Goal: Task Accomplishment & Management: Use online tool/utility

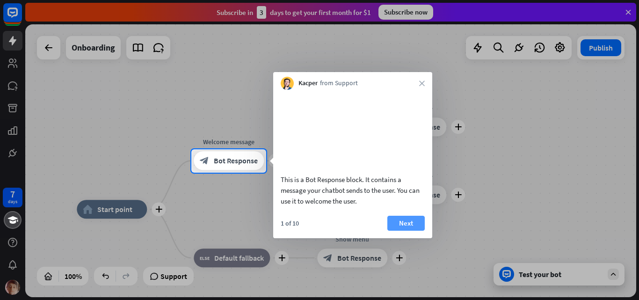
click at [406, 231] on button "Next" at bounding box center [405, 223] width 37 height 15
click at [387, 248] on div "plus Show menu block_bot_response Bot Response" at bounding box center [352, 257] width 70 height 19
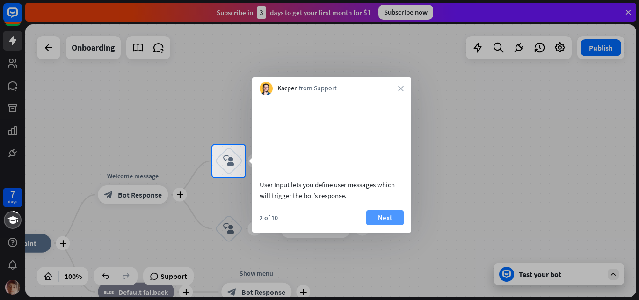
click at [402, 225] on button "Next" at bounding box center [384, 217] width 37 height 15
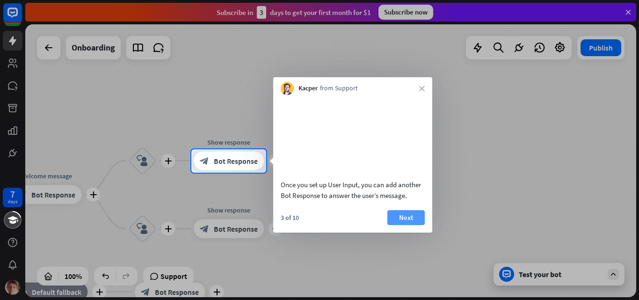
click at [412, 225] on button "Next" at bounding box center [405, 217] width 37 height 15
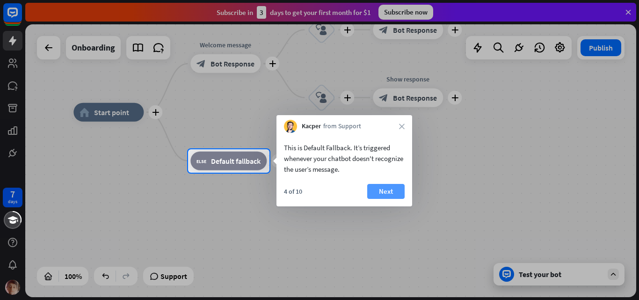
click at [389, 193] on button "Next" at bounding box center [385, 191] width 37 height 15
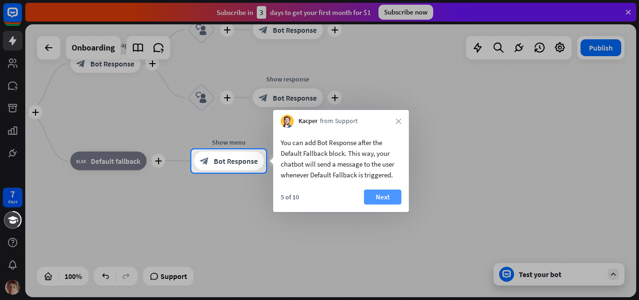
click at [398, 199] on button "Next" at bounding box center [382, 196] width 37 height 15
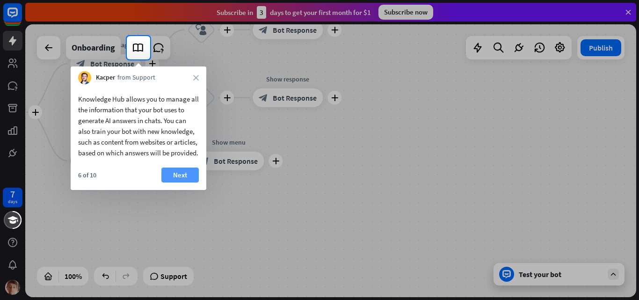
click at [173, 182] on button "Next" at bounding box center [179, 174] width 37 height 15
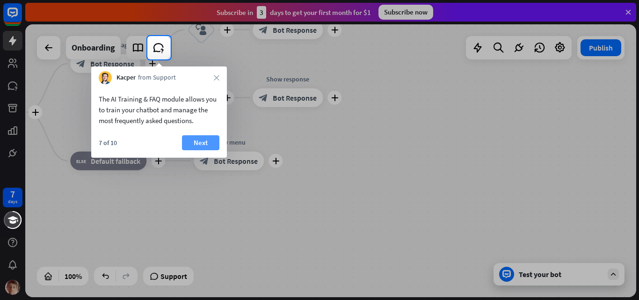
click at [190, 138] on button "Next" at bounding box center [200, 142] width 37 height 15
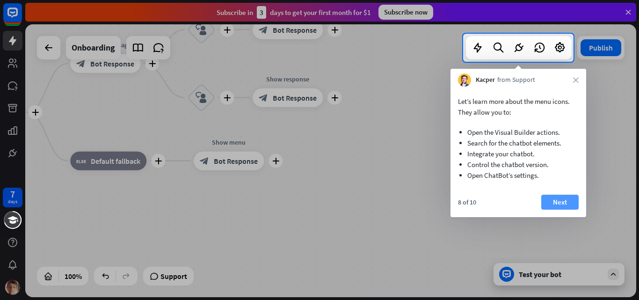
click at [566, 201] on button "Next" at bounding box center [559, 202] width 37 height 15
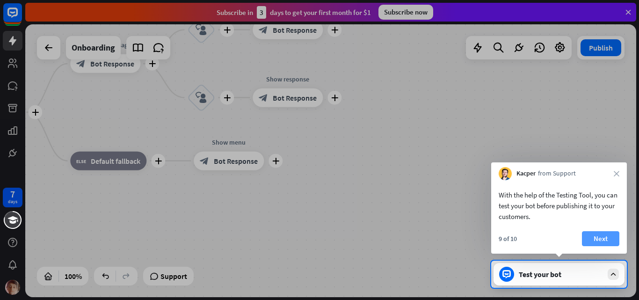
click at [600, 243] on button "Next" at bounding box center [600, 238] width 37 height 15
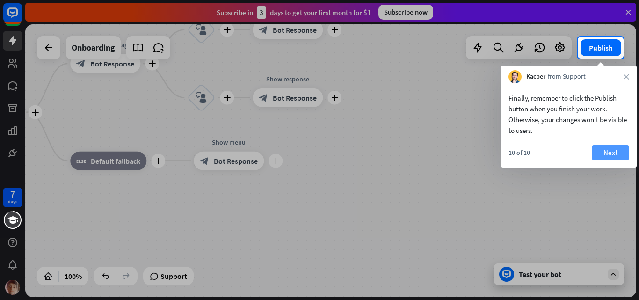
click at [615, 153] on button "Next" at bounding box center [610, 152] width 37 height 15
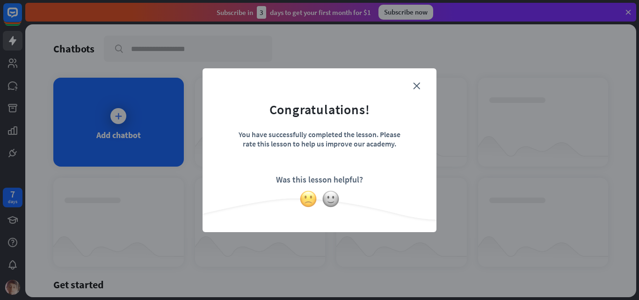
click at [309, 194] on img at bounding box center [308, 199] width 18 height 18
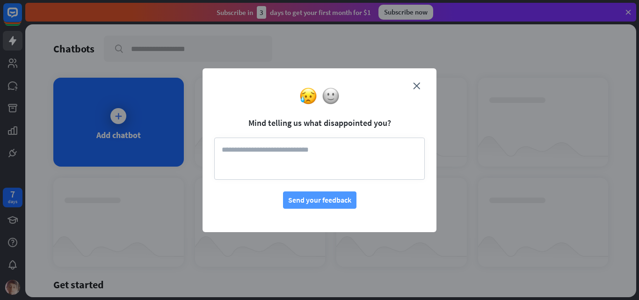
click at [316, 198] on button "Send your feedback" at bounding box center [319, 199] width 73 height 17
click at [361, 157] on textarea at bounding box center [319, 158] width 210 height 42
click at [359, 153] on textarea at bounding box center [319, 158] width 210 height 42
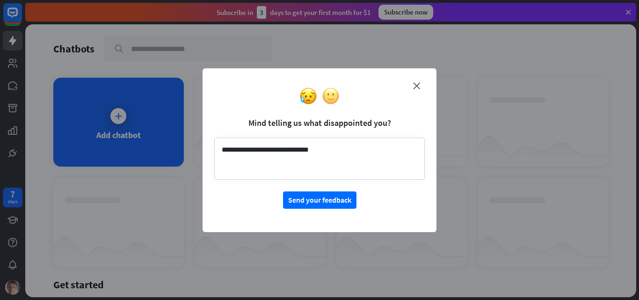
type textarea "**********"
click at [335, 91] on img at bounding box center [331, 96] width 18 height 18
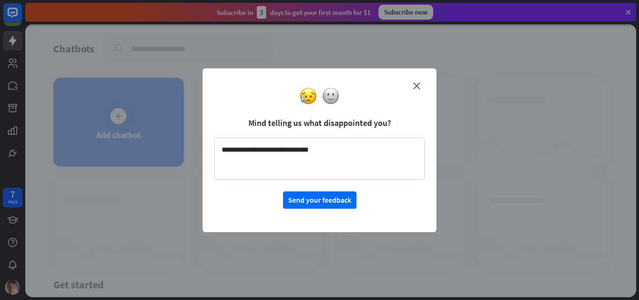
click at [338, 102] on div "**********" at bounding box center [319, 150] width 234 height 164
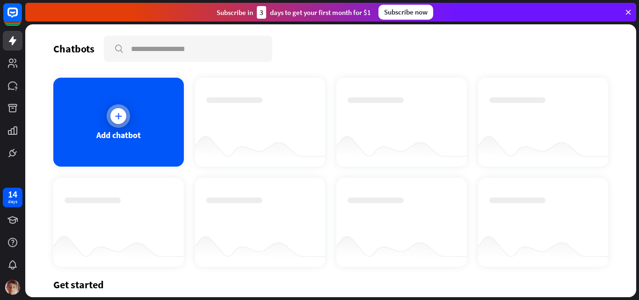
click at [123, 135] on div "Add chatbot" at bounding box center [118, 135] width 44 height 11
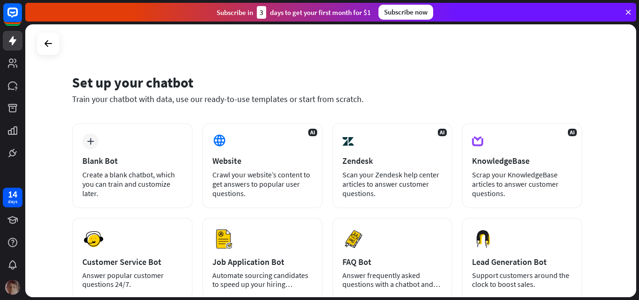
click at [14, 287] on img at bounding box center [12, 287] width 15 height 15
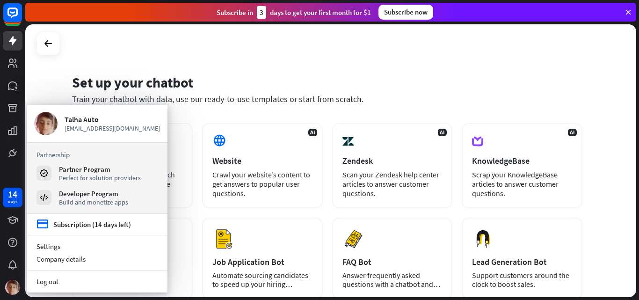
click at [282, 99] on div "Train your chatbot with data, use our ready-to-use templates or start from scra…" at bounding box center [327, 99] width 510 height 11
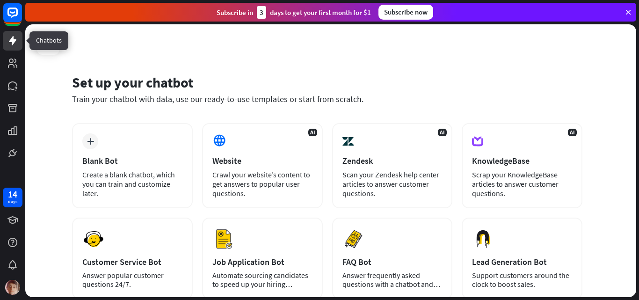
click at [9, 46] on link at bounding box center [13, 41] width 20 height 20
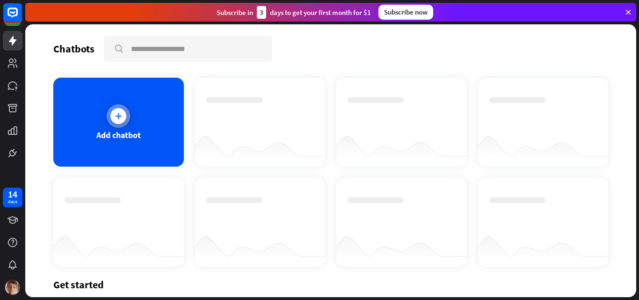
click at [149, 105] on div "Add chatbot" at bounding box center [118, 122] width 130 height 89
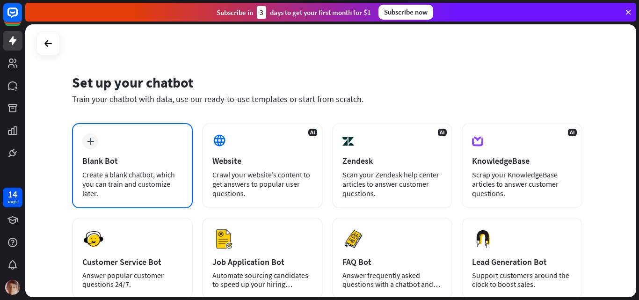
drag, startPoint x: 137, startPoint y: 165, endPoint x: 137, endPoint y: 158, distance: 6.5
click at [137, 158] on div "Blank Bot" at bounding box center [132, 160] width 100 height 11
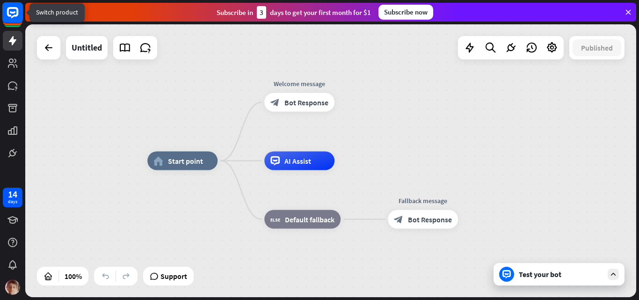
click at [20, 10] on rect at bounding box center [12, 12] width 21 height 21
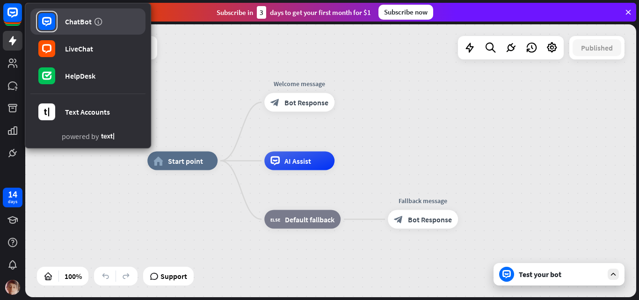
click at [90, 17] on div "ChatBot" at bounding box center [78, 21] width 27 height 9
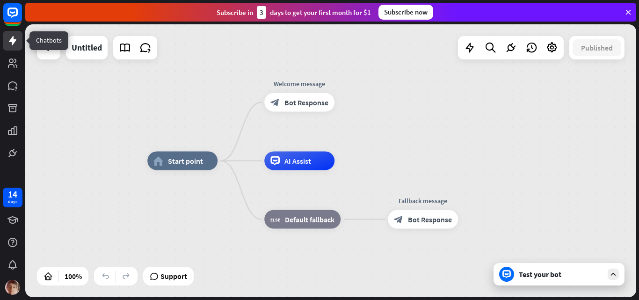
click at [16, 42] on icon at bounding box center [12, 40] width 11 height 11
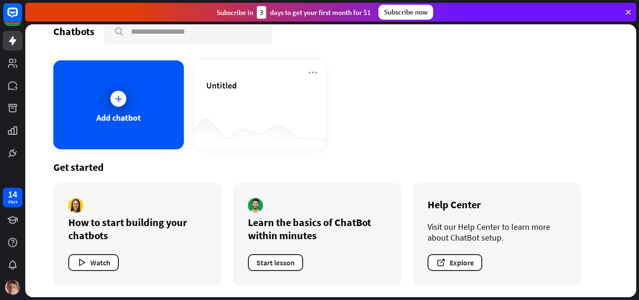
scroll to position [2, 0]
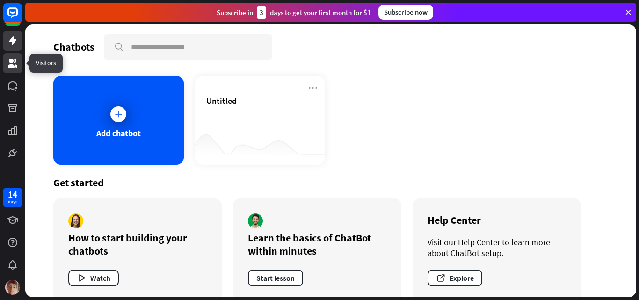
click at [13, 71] on link at bounding box center [13, 63] width 20 height 20
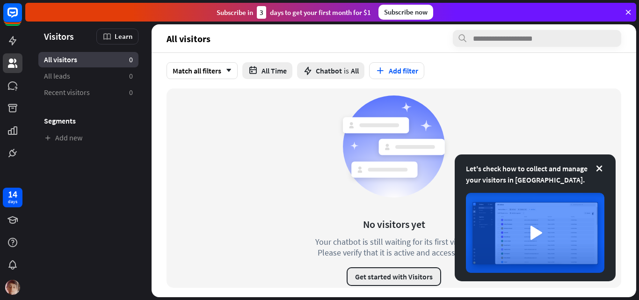
click at [417, 280] on button "Get started with Visitors" at bounding box center [394, 276] width 94 height 19
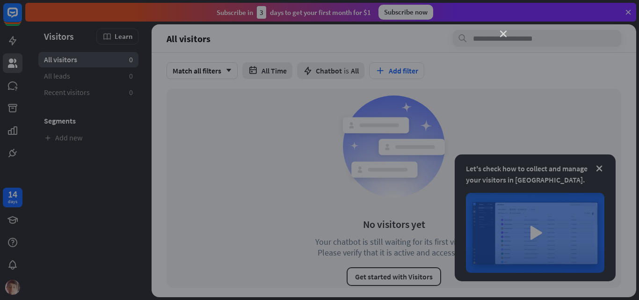
click at [504, 34] on icon "close" at bounding box center [503, 34] width 7 height 7
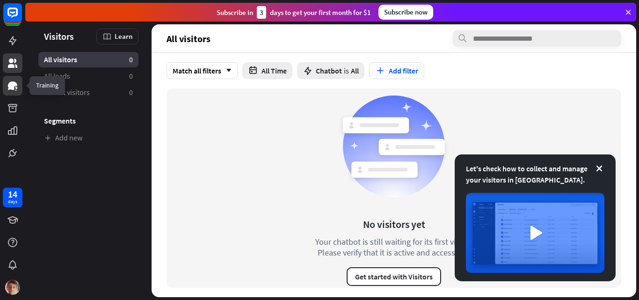
click at [14, 88] on icon at bounding box center [12, 85] width 9 height 8
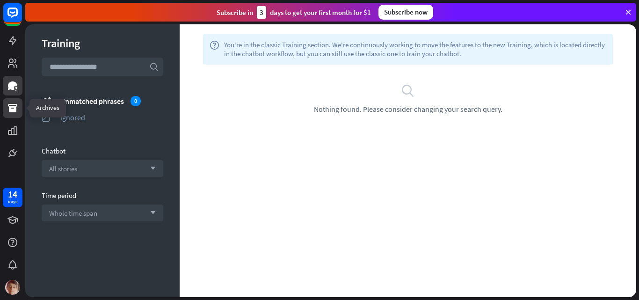
click at [7, 113] on icon at bounding box center [12, 107] width 11 height 11
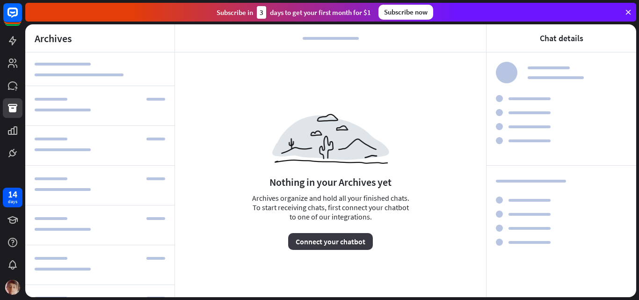
click at [343, 246] on button "Connect your chatbot" at bounding box center [330, 241] width 85 height 17
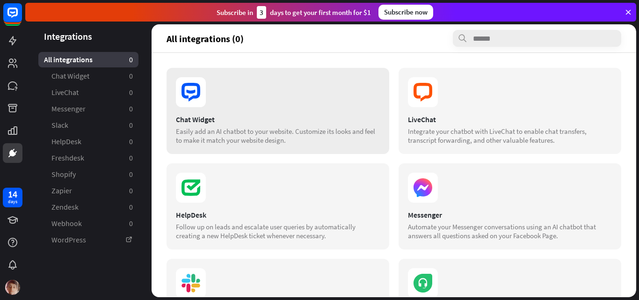
click at [277, 116] on div "Chat Widget" at bounding box center [278, 119] width 204 height 9
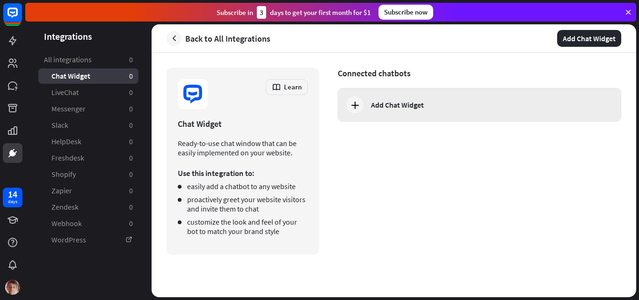
click at [413, 113] on div "Add Chat Widget" at bounding box center [479, 105] width 283 height 34
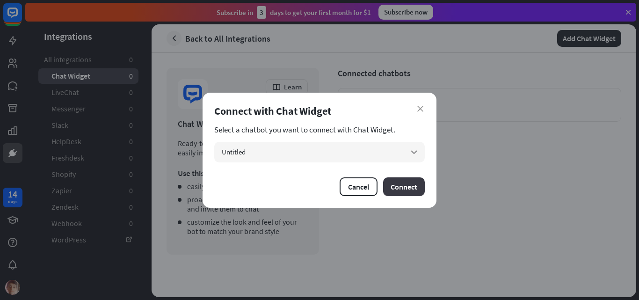
click at [420, 185] on button "Connect" at bounding box center [404, 186] width 42 height 19
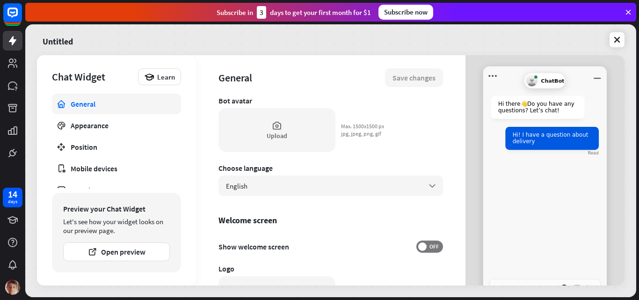
scroll to position [78, 0]
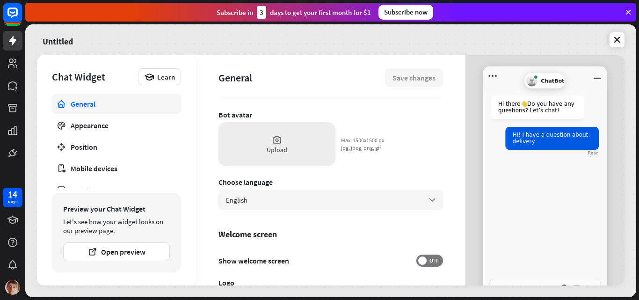
click at [280, 140] on icon at bounding box center [277, 139] width 10 height 10
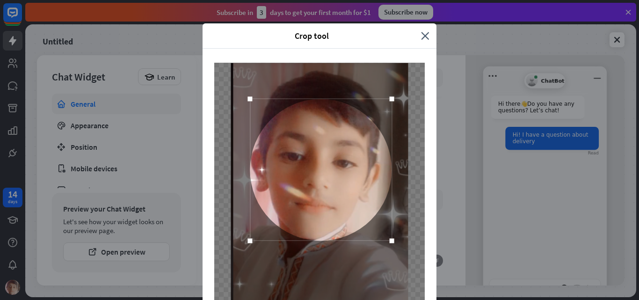
drag, startPoint x: 336, startPoint y: 166, endPoint x: 337, endPoint y: 142, distance: 24.4
click at [337, 142] on div at bounding box center [321, 170] width 142 height 142
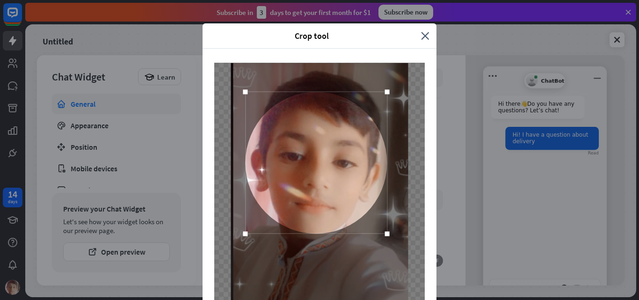
drag, startPoint x: 314, startPoint y: 162, endPoint x: 310, endPoint y: 155, distance: 8.2
click at [310, 155] on div at bounding box center [316, 163] width 142 height 142
click at [459, 125] on div "Crop tool close Cancel Crop image" at bounding box center [319, 150] width 639 height 300
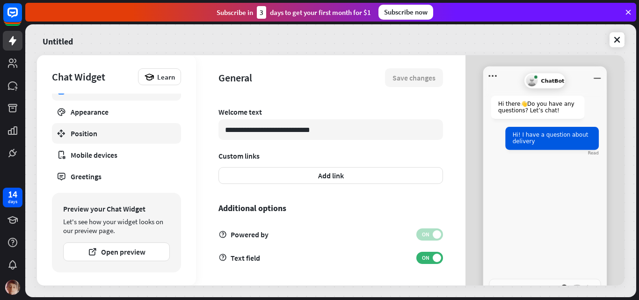
scroll to position [34, 0]
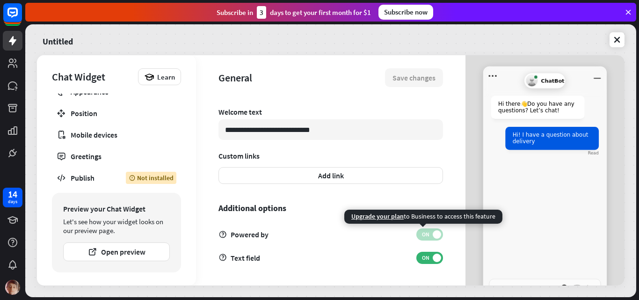
click at [425, 234] on span "ON" at bounding box center [425, 234] width 14 height 7
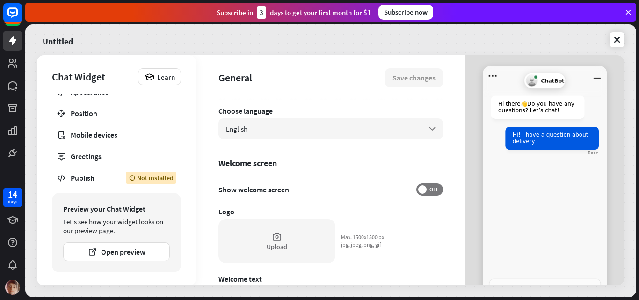
scroll to position [145, 0]
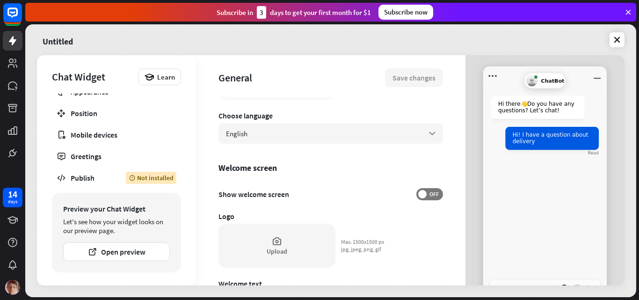
drag, startPoint x: 545, startPoint y: 135, endPoint x: 512, endPoint y: 165, distance: 44.4
click at [544, 136] on div "Hi there 👋 Do you have any questions? Let’s chat! Hi! I have a question about d…" at bounding box center [545, 127] width 108 height 62
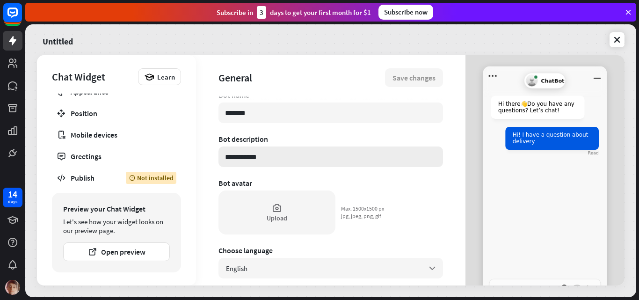
scroll to position [0, 0]
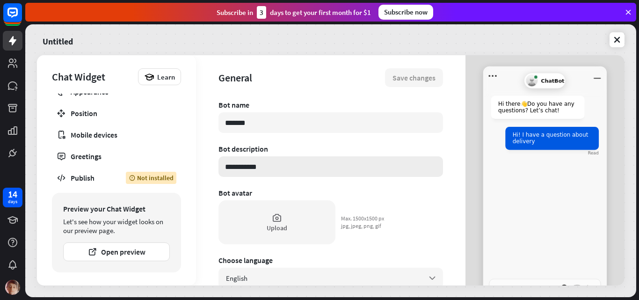
click at [293, 174] on input "**********" at bounding box center [330, 166] width 224 height 21
click at [286, 223] on div "Upload" at bounding box center [276, 222] width 117 height 44
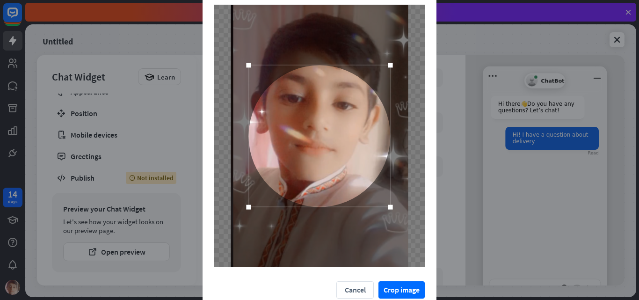
scroll to position [66, 0]
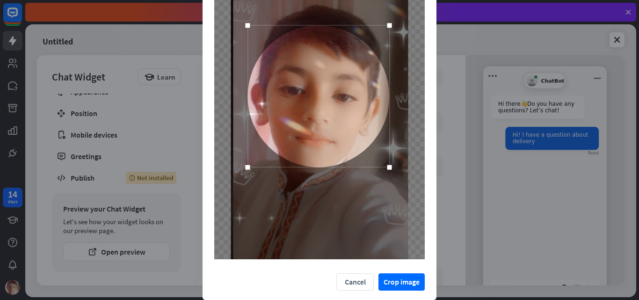
drag, startPoint x: 334, startPoint y: 125, endPoint x: 331, endPoint y: 93, distance: 31.9
click at [331, 93] on div at bounding box center [318, 96] width 142 height 142
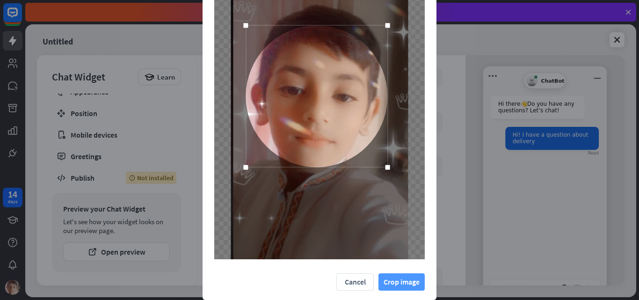
click at [399, 284] on button "Crop image" at bounding box center [401, 281] width 46 height 17
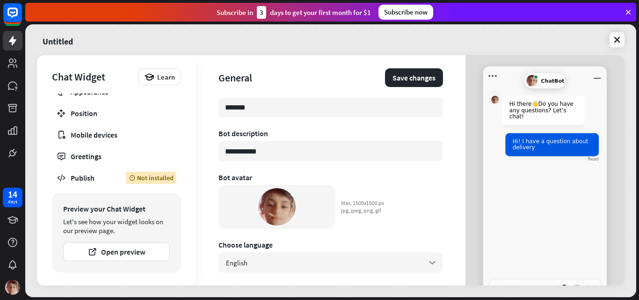
scroll to position [62, 0]
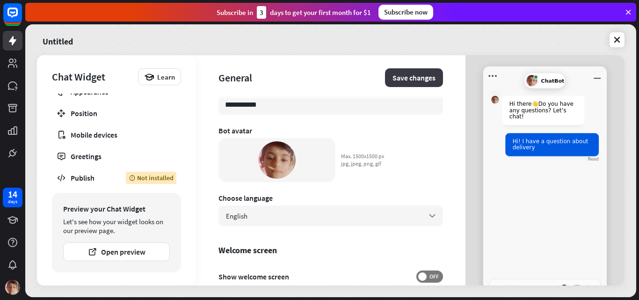
click at [412, 79] on button "Save changes" at bounding box center [414, 77] width 58 height 19
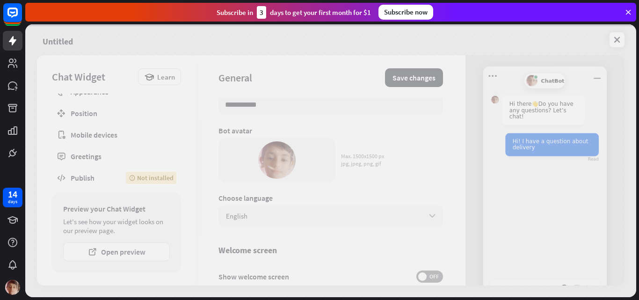
type textarea "*"
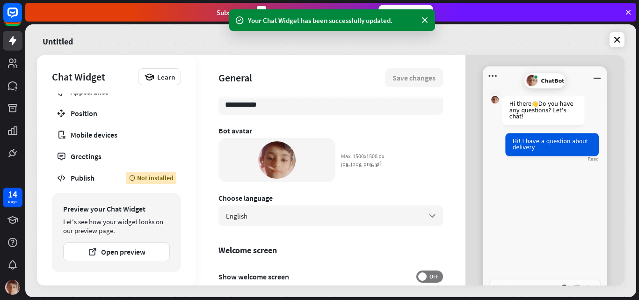
click at [511, 41] on div "Untitled" at bounding box center [330, 40] width 587 height 20
click at [617, 39] on icon at bounding box center [616, 39] width 9 height 9
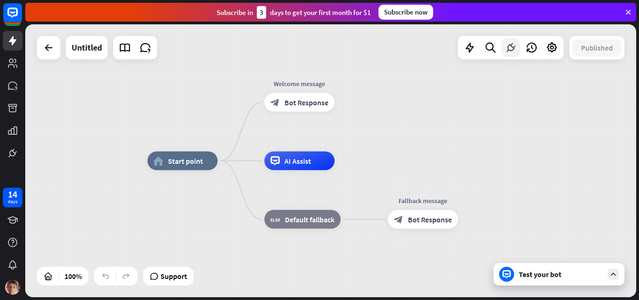
click at [506, 52] on icon at bounding box center [511, 48] width 12 height 12
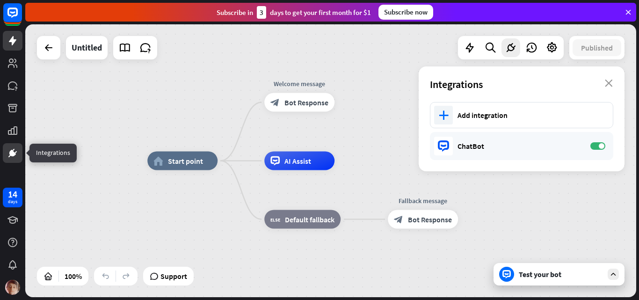
click at [7, 156] on icon at bounding box center [12, 152] width 11 height 11
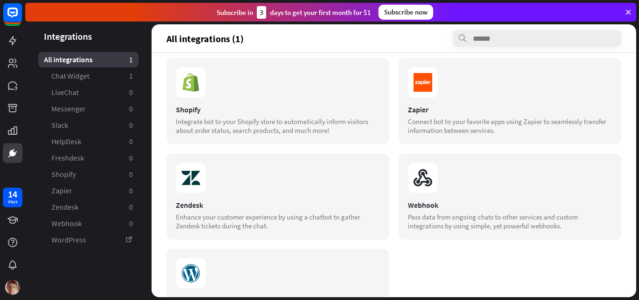
scroll to position [281, 0]
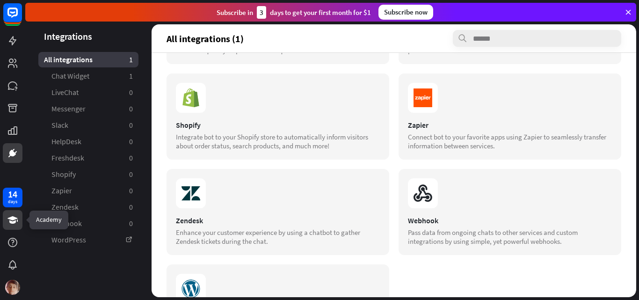
click at [14, 224] on icon at bounding box center [12, 219] width 11 height 11
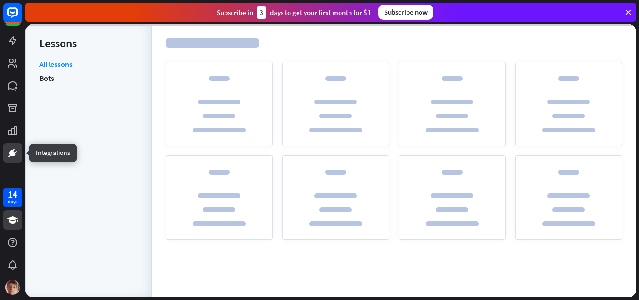
click at [11, 151] on icon at bounding box center [12, 153] width 7 height 7
